Goal: Task Accomplishment & Management: Complete application form

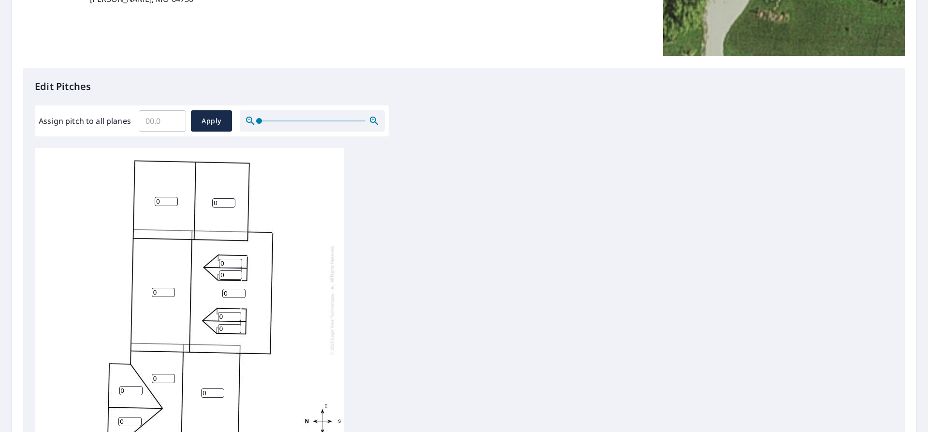
scroll to position [193, 0]
click at [224, 202] on input "0" at bounding box center [223, 201] width 23 height 9
type input "6"
drag, startPoint x: 163, startPoint y: 200, endPoint x: 146, endPoint y: 202, distance: 17.0
click at [146, 202] on div "0 0 0 0 6 0 0 0 0 0 0 0" at bounding box center [189, 297] width 309 height 303
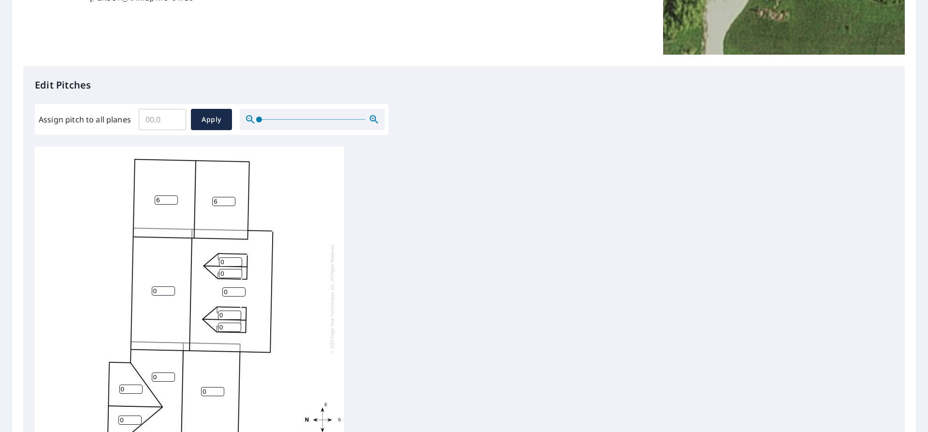
type input "6"
drag, startPoint x: 235, startPoint y: 292, endPoint x: 223, endPoint y: 292, distance: 12.6
click at [223, 292] on input "0" at bounding box center [233, 291] width 23 height 9
type input "8"
drag, startPoint x: 161, startPoint y: 290, endPoint x: 153, endPoint y: 291, distance: 7.7
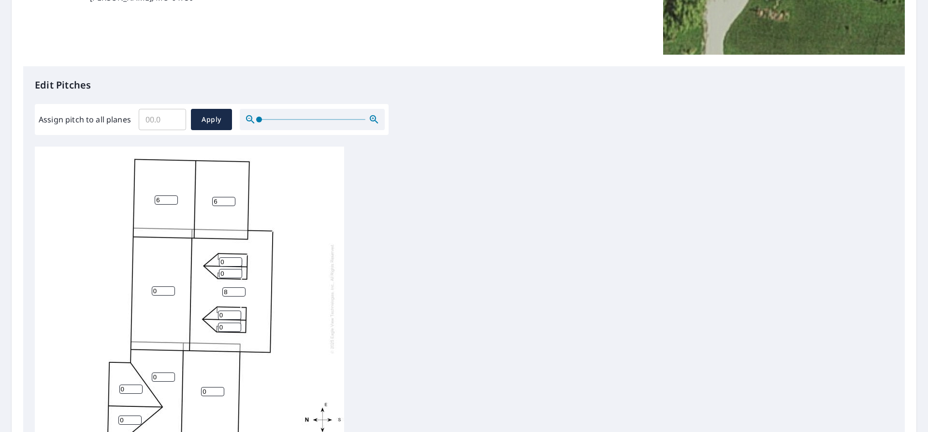
click at [153, 291] on input "0" at bounding box center [163, 290] width 23 height 9
type input "8"
drag, startPoint x: 228, startPoint y: 261, endPoint x: 218, endPoint y: 261, distance: 9.2
click at [218, 261] on div "8 8 0 6 6 0 0 0 0 0 0 0" at bounding box center [189, 297] width 309 height 303
type input "8"
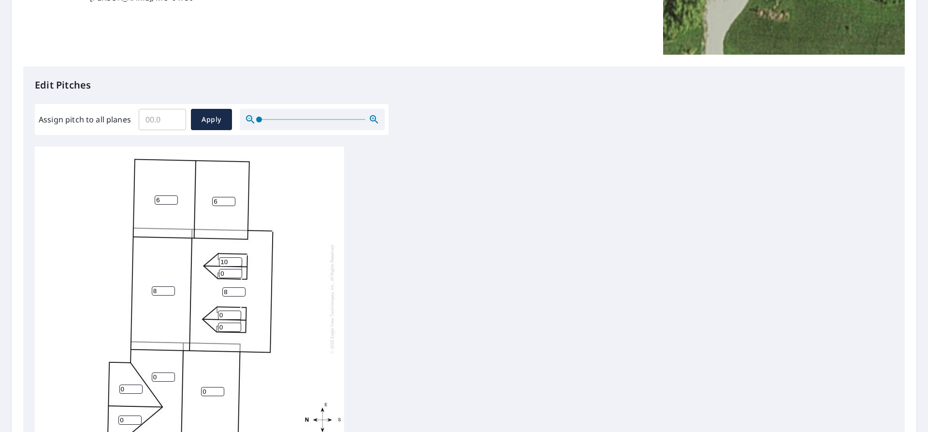
type input "10"
drag, startPoint x: 229, startPoint y: 274, endPoint x: 219, endPoint y: 275, distance: 9.7
click at [219, 275] on input "0" at bounding box center [230, 273] width 23 height 9
type input "10"
drag, startPoint x: 229, startPoint y: 314, endPoint x: 215, endPoint y: 314, distance: 13.5
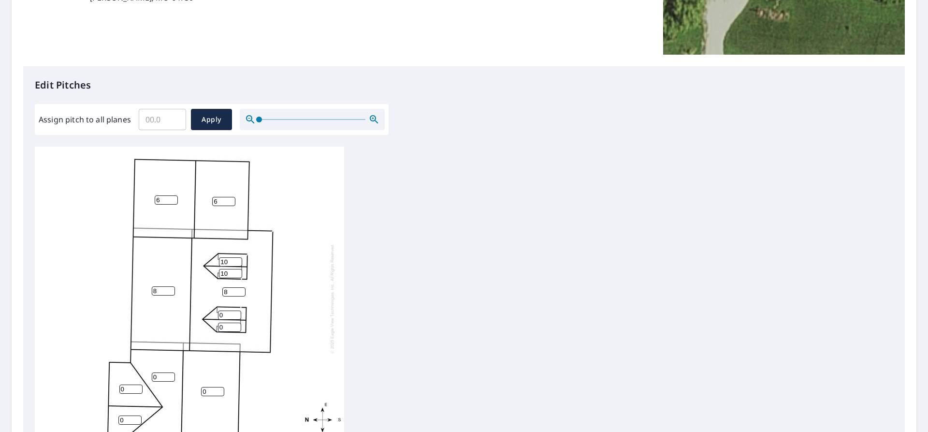
click at [215, 314] on div "8 8 0 6 6 0 0 0 0 10 0 10" at bounding box center [189, 297] width 309 height 303
type input "10"
drag, startPoint x: 228, startPoint y: 328, endPoint x: 216, endPoint y: 329, distance: 12.2
click at [216, 329] on div "8 8 0 6 6 0 0 0 10 10 0 10" at bounding box center [189, 297] width 309 height 303
type input "10"
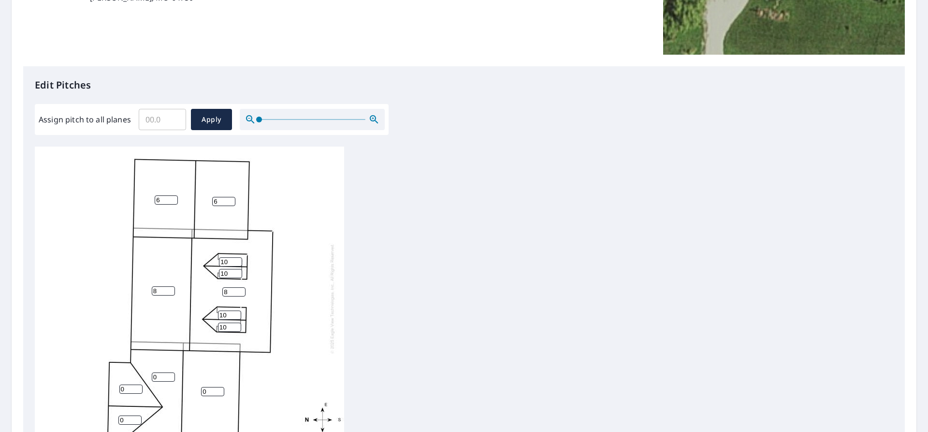
drag, startPoint x: 203, startPoint y: 390, endPoint x: 191, endPoint y: 392, distance: 12.2
click at [191, 392] on div "8 8 0 6 6 0 0 0 10 10 10 10" at bounding box center [189, 297] width 309 height 303
type input "8"
drag, startPoint x: 161, startPoint y: 375, endPoint x: 148, endPoint y: 378, distance: 13.0
click at [148, 378] on div "8 8 8 6 6 0 0 0 10 10 10 10" at bounding box center [189, 297] width 309 height 303
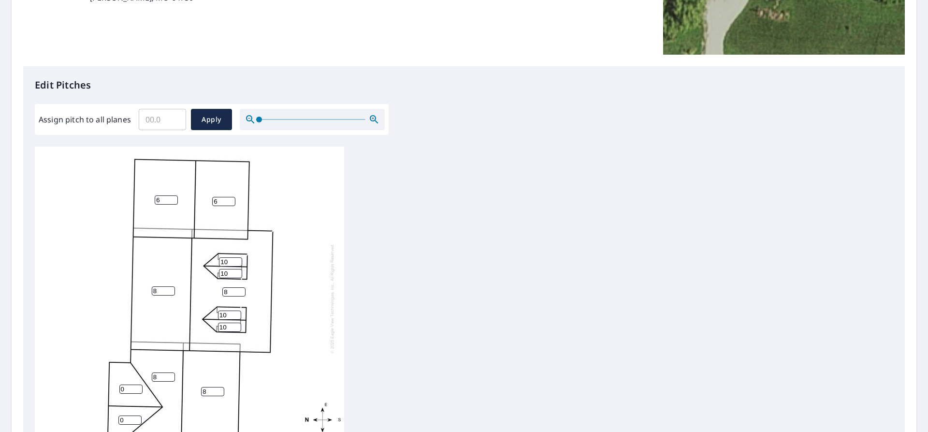
type input "8"
drag, startPoint x: 128, startPoint y: 386, endPoint x: 119, endPoint y: 388, distance: 8.8
click at [119, 388] on input "0" at bounding box center [130, 388] width 23 height 9
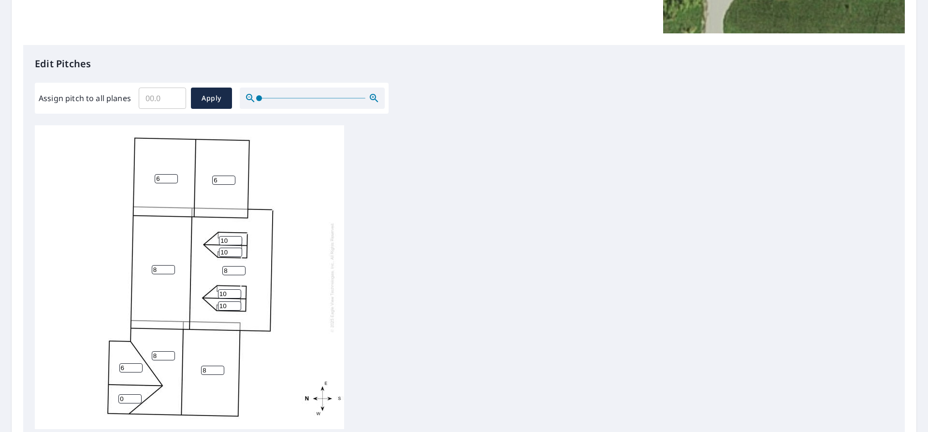
scroll to position [242, 0]
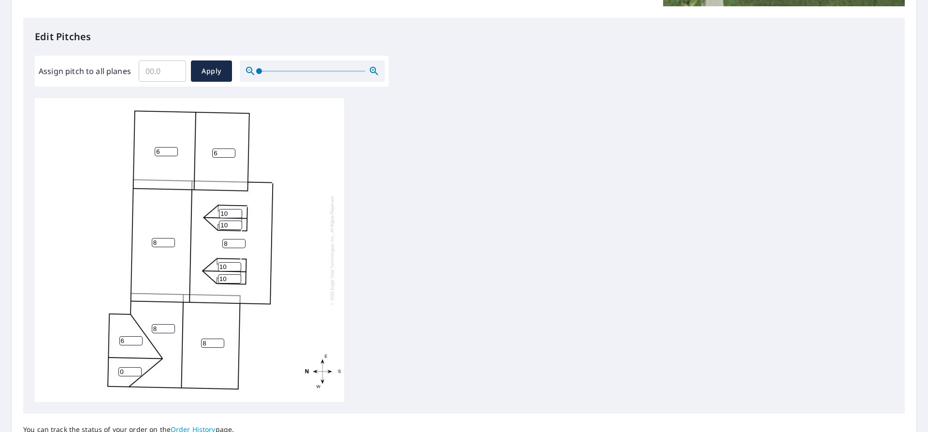
type input "6"
drag, startPoint x: 212, startPoint y: 344, endPoint x: 192, endPoint y: 346, distance: 20.4
click at [192, 346] on div "8 8 8 6 6 8 6 0 10 10 10 10" at bounding box center [189, 249] width 309 height 303
type input "6"
drag, startPoint x: 158, startPoint y: 330, endPoint x: 152, endPoint y: 330, distance: 6.3
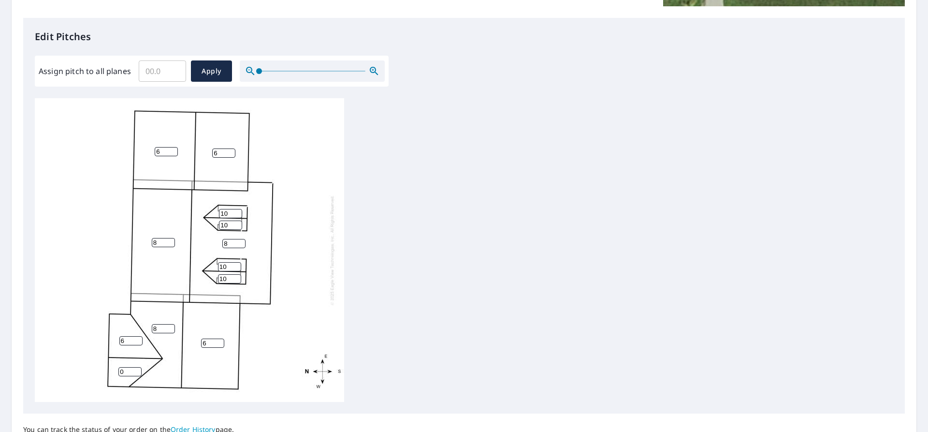
click at [152, 330] on input "8" at bounding box center [163, 328] width 23 height 9
type input "6"
drag, startPoint x: 126, startPoint y: 370, endPoint x: 113, endPoint y: 369, distance: 13.1
click at [113, 369] on div "8 8 6 6 6 6 6 0 10 10 10 10" at bounding box center [189, 249] width 309 height 303
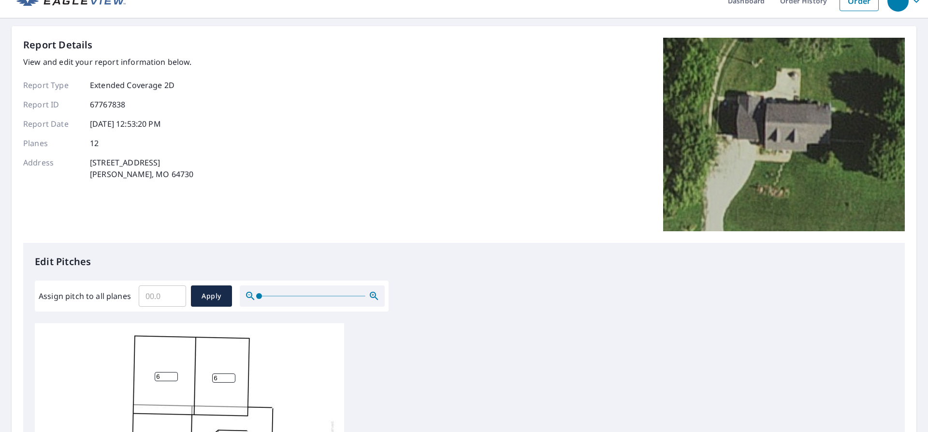
scroll to position [0, 0]
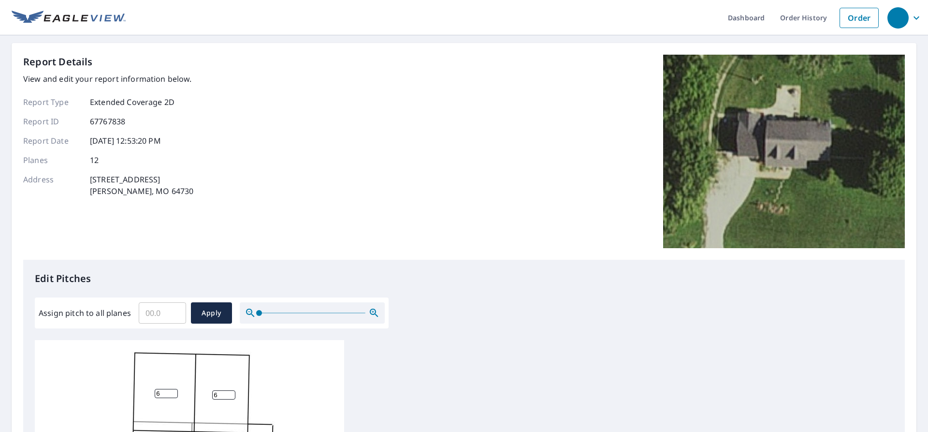
type input "6"
drag, startPoint x: 165, startPoint y: 190, endPoint x: 90, endPoint y: 180, distance: 75.7
click at [90, 180] on p "1128 NW County Road 1502 Butler, MO 64730" at bounding box center [141, 184] width 103 height 23
copy p "1128 NW County Road 1502 Butler, MO 64730"
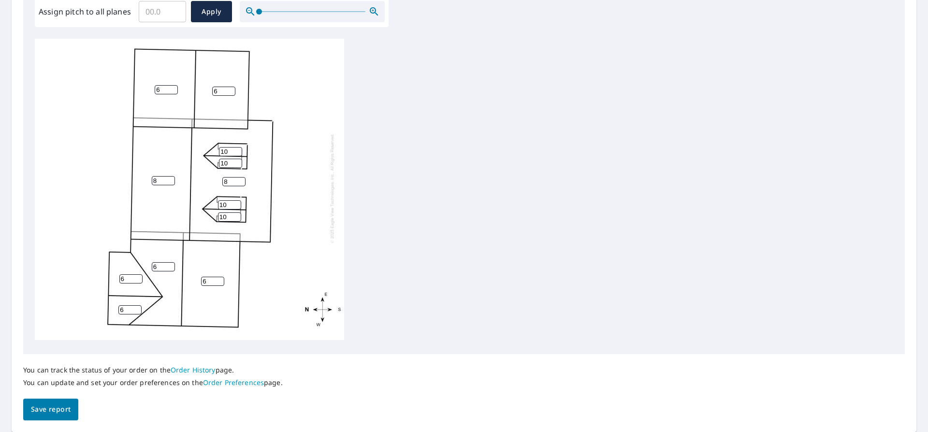
scroll to position [333, 0]
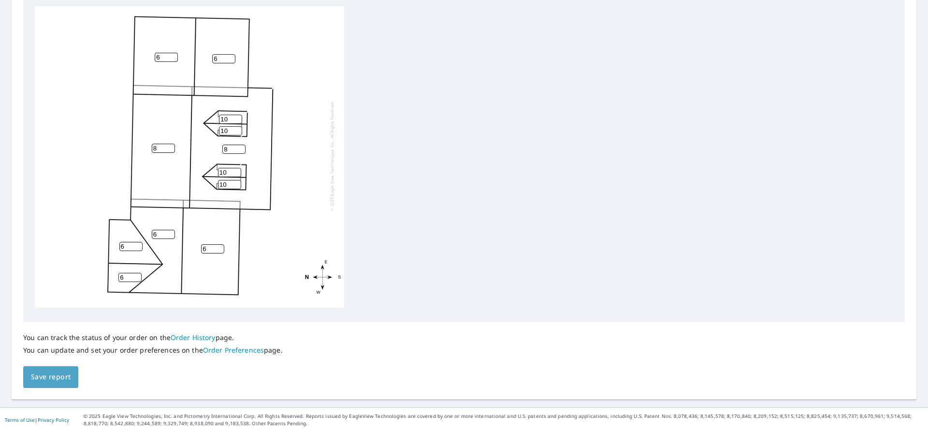
click at [46, 380] on span "Save report" at bounding box center [51, 377] width 40 height 12
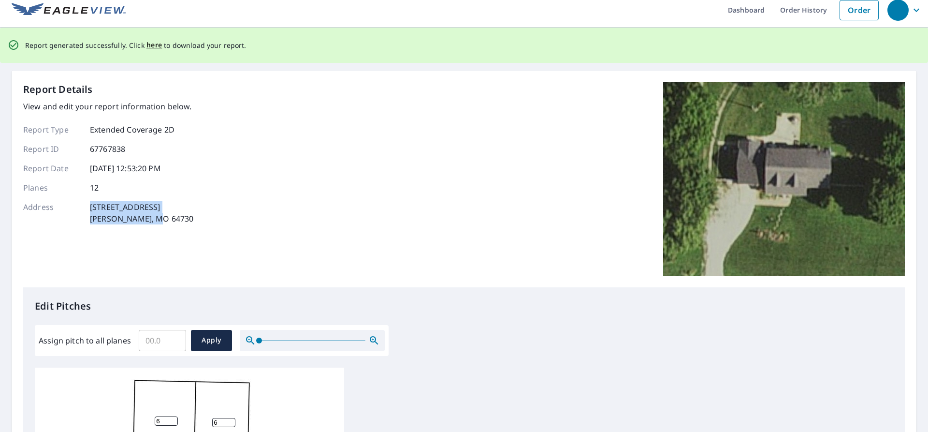
scroll to position [0, 0]
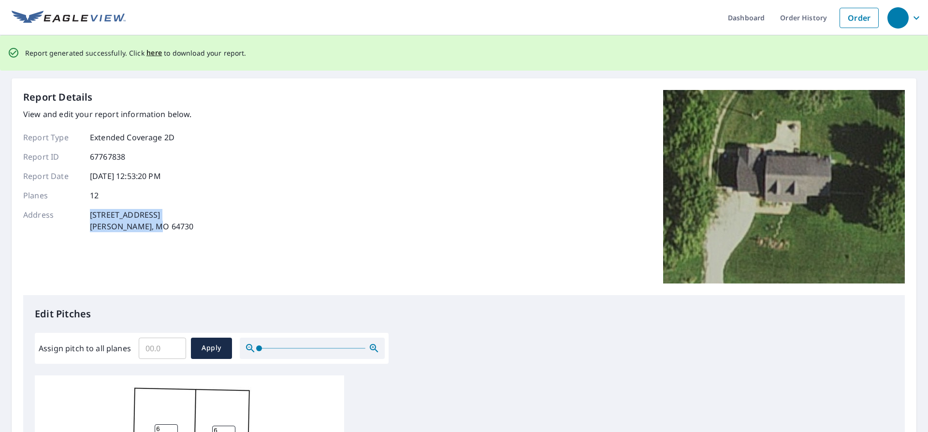
click at [255, 221] on div "Report Details View and edit your report information below. Report Type Extende…" at bounding box center [463, 192] width 881 height 205
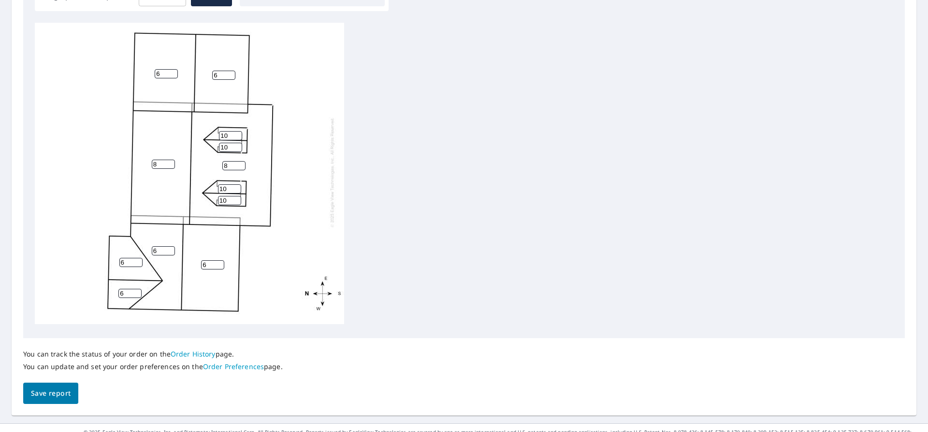
scroll to position [368, 0]
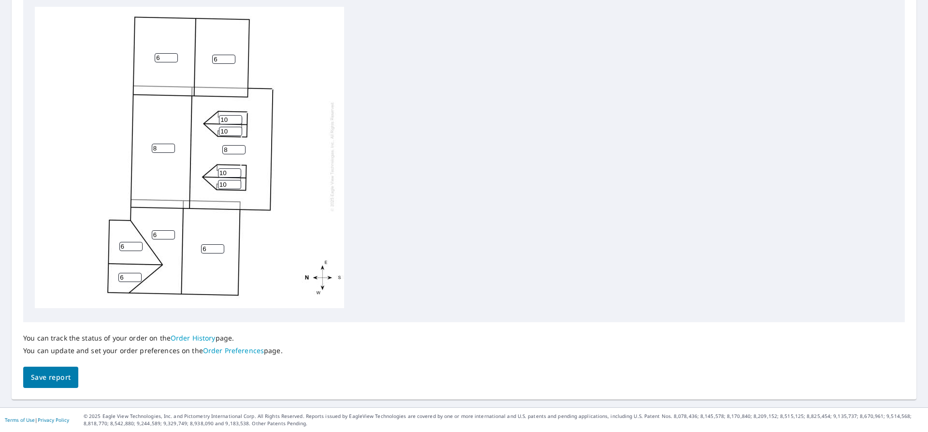
click at [65, 380] on span "Save report" at bounding box center [51, 377] width 40 height 12
